Goal: Information Seeking & Learning: Learn about a topic

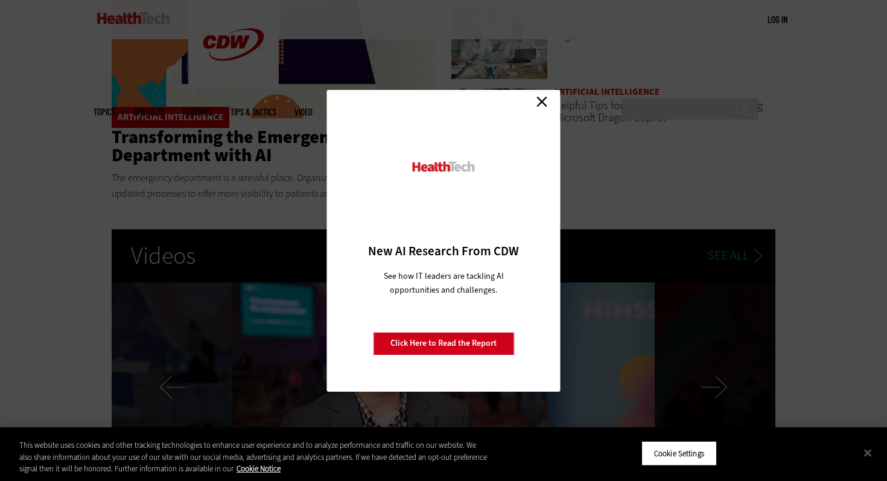
scroll to position [1080, 0]
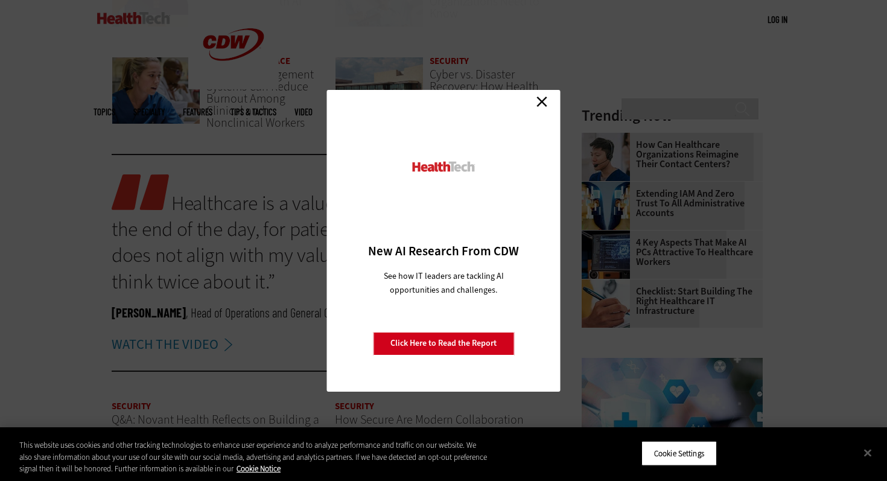
click at [551, 107] on div "Close New AI Research From CDW See how IT leaders are tackling AI opportunities…" at bounding box center [443, 241] width 233 height 302
click at [546, 90] on div "Close New AI Research From CDW See how IT leaders are tackling AI opportunities…" at bounding box center [443, 241] width 233 height 302
click at [543, 98] on link "Close" at bounding box center [542, 102] width 18 height 18
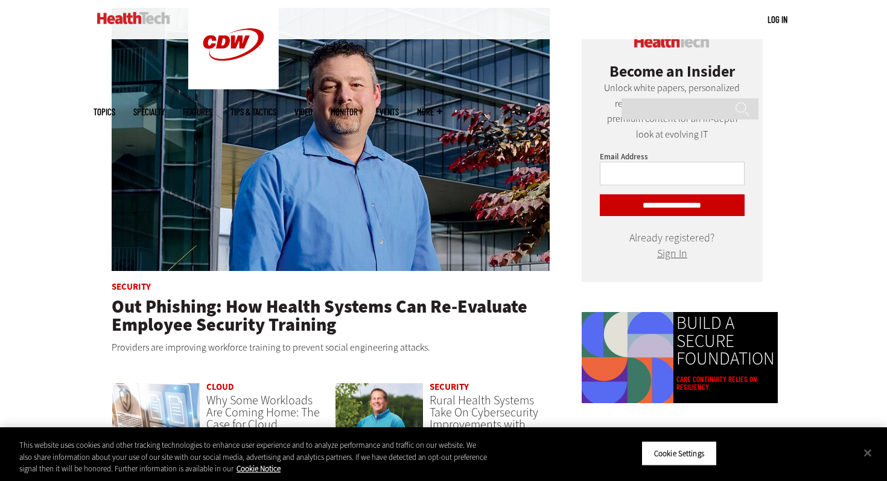
scroll to position [574, 0]
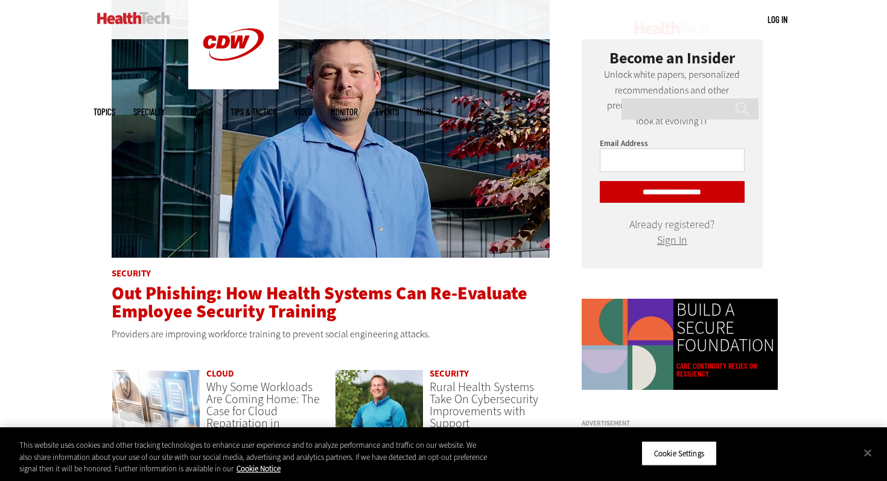
click at [298, 319] on span "Out Phishing: How Health Systems Can Re-Evaluate Employee Security Training" at bounding box center [320, 302] width 416 height 42
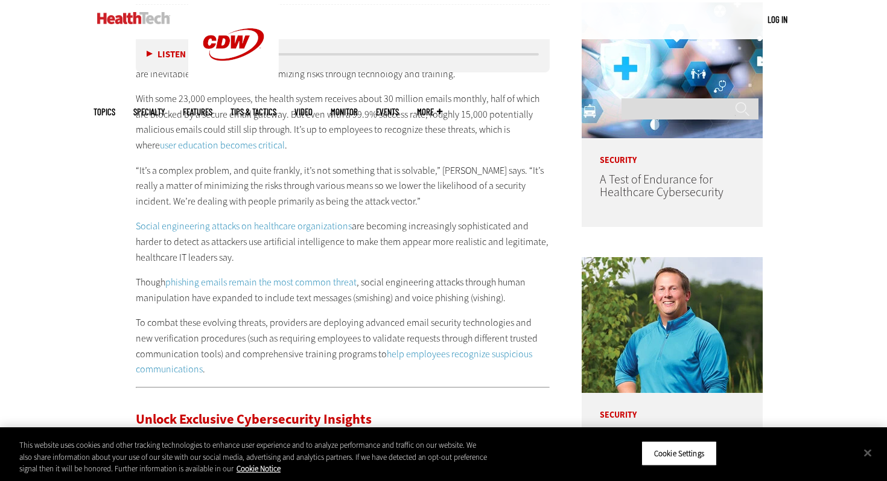
scroll to position [885, 0]
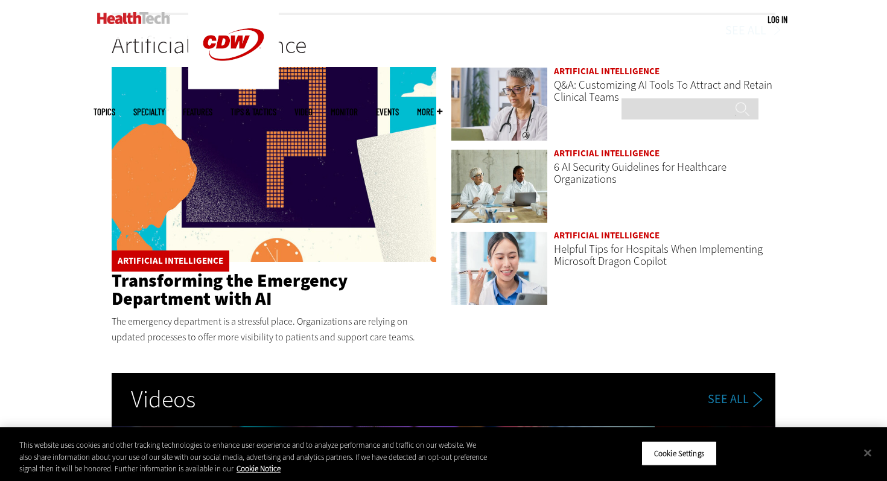
scroll to position [1789, 0]
